Goal: Task Accomplishment & Management: Use online tool/utility

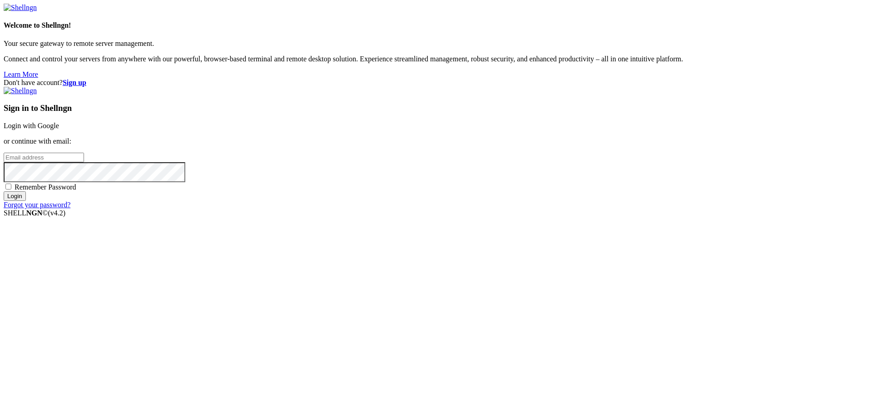
click at [84, 162] on input "email" at bounding box center [44, 158] width 80 height 10
paste input "[EMAIL_ADDRESS][DOMAIN_NAME]"
type input "[EMAIL_ADDRESS][DOMAIN_NAME]"
click at [544, 209] on div "Sign in to Shellngn Login with Google or continue with email: [EMAIL_ADDRESS][D…" at bounding box center [436, 148] width 865 height 122
click at [26, 201] on input "Login" at bounding box center [15, 196] width 22 height 10
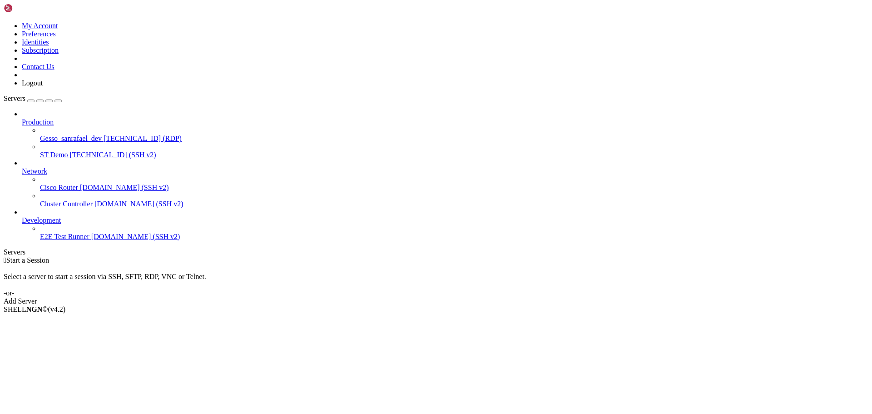
click at [72, 134] on span "Gesso_sanrafael_dev" at bounding box center [71, 138] width 62 height 8
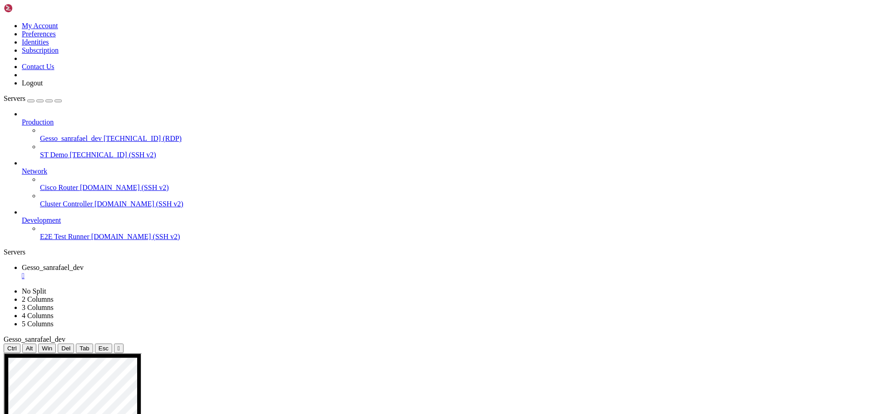
drag, startPoint x: 9, startPoint y: 396, endPoint x: 36, endPoint y: 396, distance: 27.7
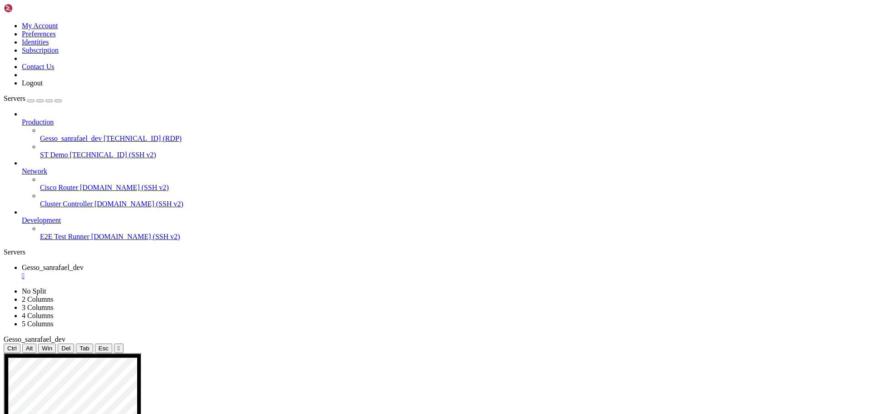
drag, startPoint x: 278, startPoint y: 688, endPoint x: 278, endPoint y: 694, distance: 5.4
drag, startPoint x: 176, startPoint y: 426, endPoint x: 61, endPoint y: 413, distance: 116.1
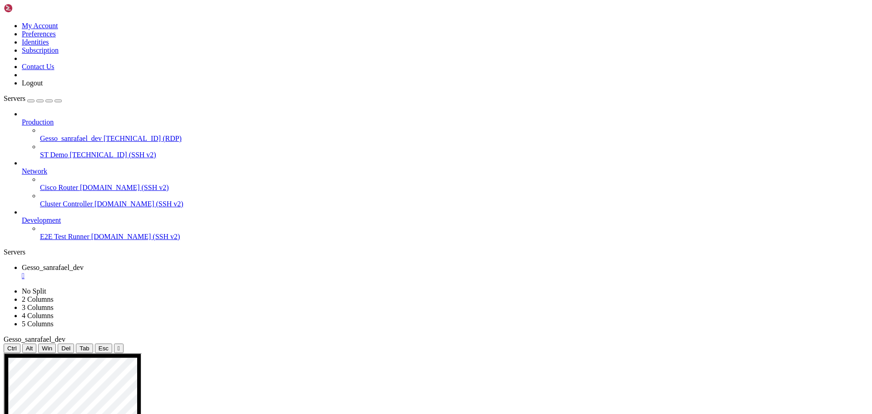
drag, startPoint x: 514, startPoint y: 452, endPoint x: 690, endPoint y: 361, distance: 197.6
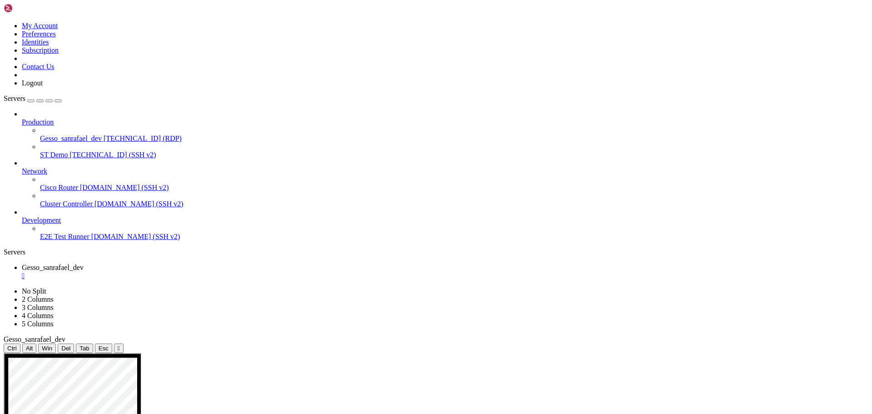
click at [193, 272] on div "" at bounding box center [445, 276] width 846 height 8
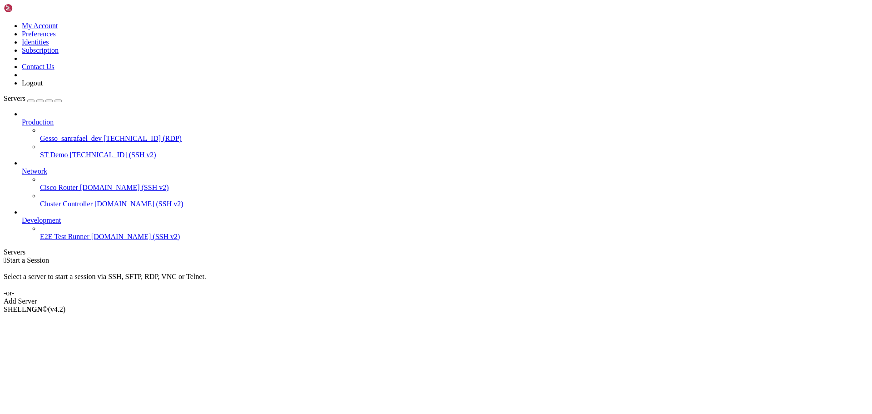
click at [206, 256] on div " Start a Session Select a server to start a session via SSH, SFTP, RDP, VNC or…" at bounding box center [436, 280] width 865 height 49
click at [104, 134] on span "[TECHNICAL_ID] (RDP)" at bounding box center [143, 138] width 78 height 8
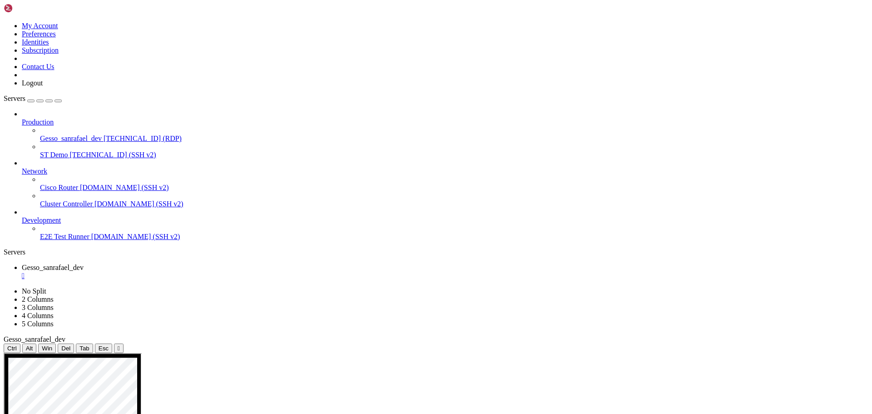
click at [192, 272] on div "" at bounding box center [445, 276] width 846 height 8
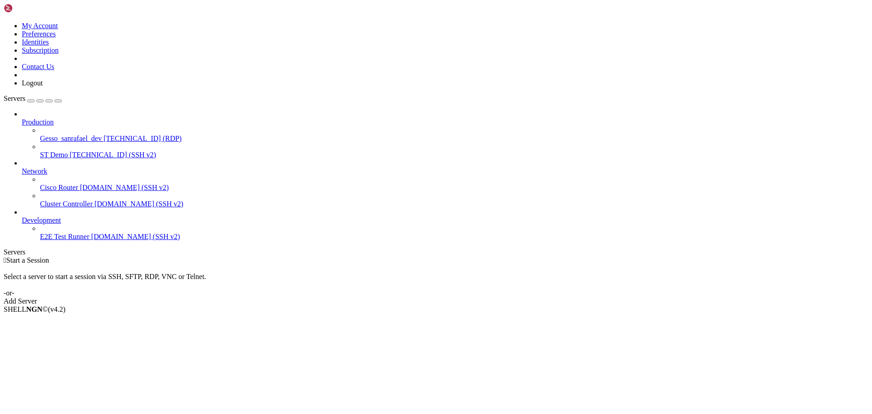
click at [65, 134] on link "Gesso_sanrafael_dev [TECHNICAL_ID] (RDP)" at bounding box center [454, 138] width 828 height 8
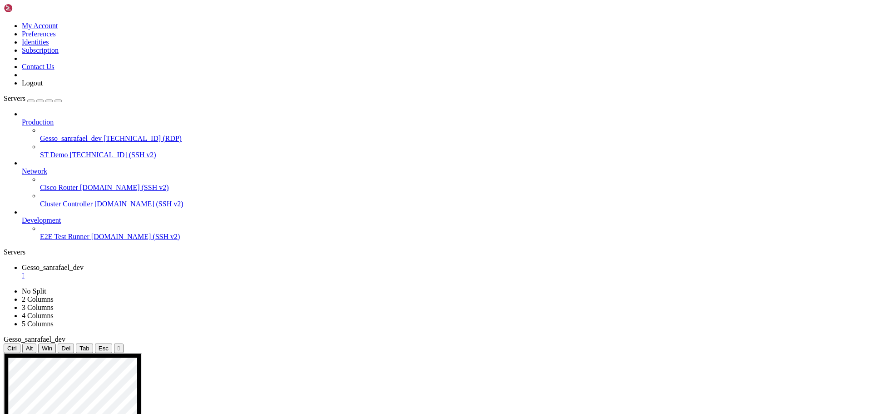
click at [190, 272] on div "" at bounding box center [445, 276] width 846 height 8
